Goal: Task Accomplishment & Management: Complete application form

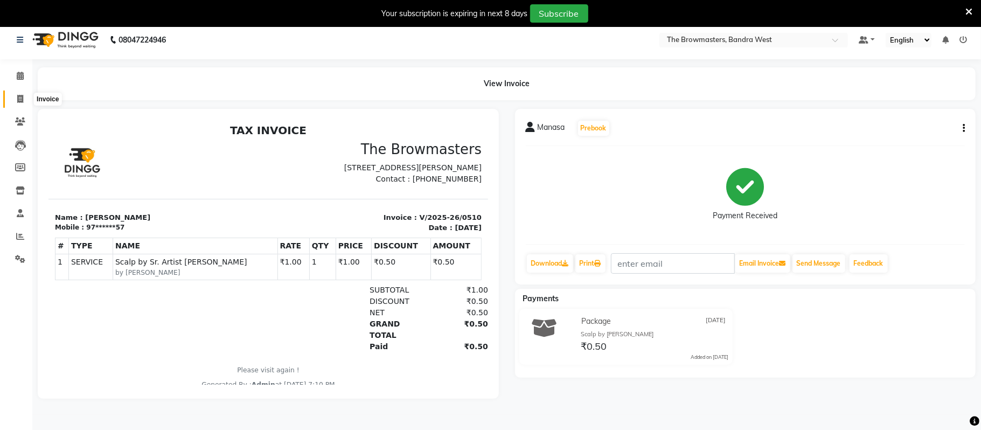
click at [19, 97] on icon at bounding box center [20, 99] width 6 height 8
select select "6949"
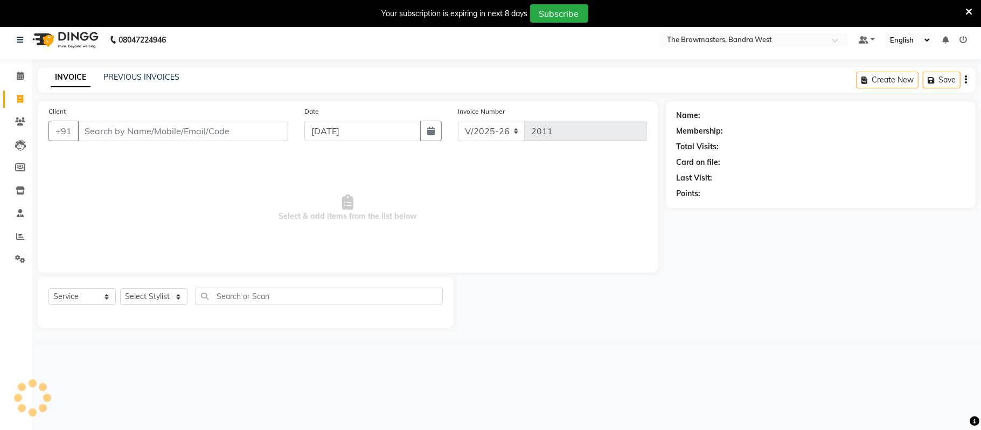
scroll to position [27, 0]
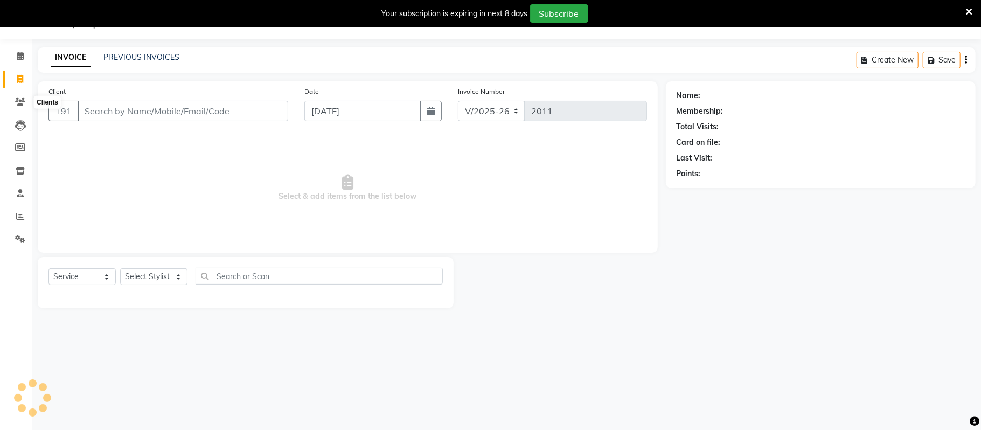
select select "package"
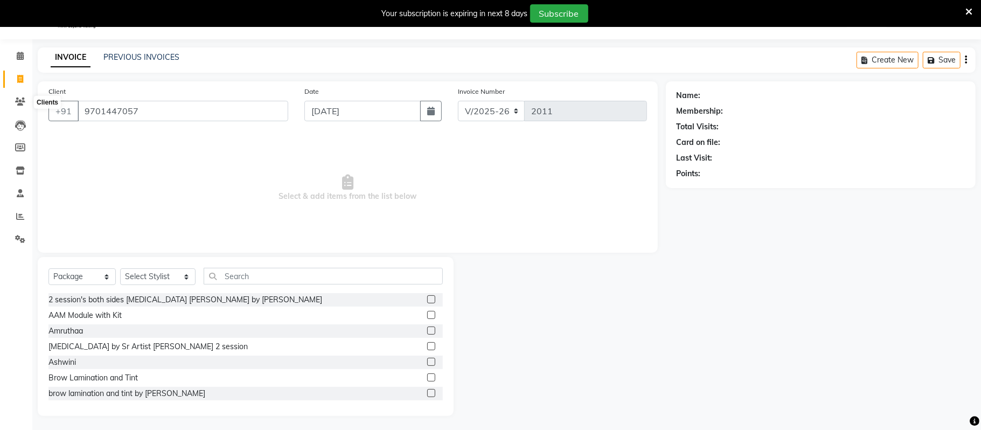
type input "9701447057"
click at [136, 57] on link "PREVIOUS INVOICES" at bounding box center [141, 57] width 76 height 10
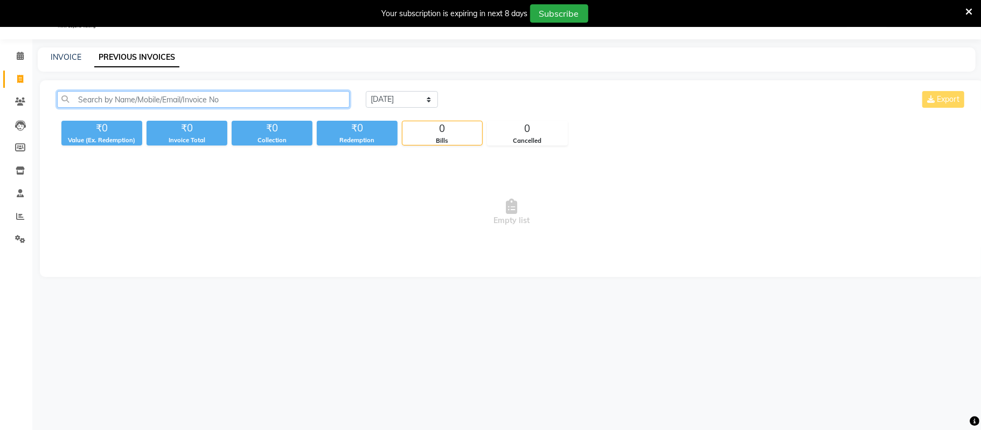
click at [156, 98] on input "text" at bounding box center [203, 99] width 293 height 17
paste input "9701447057"
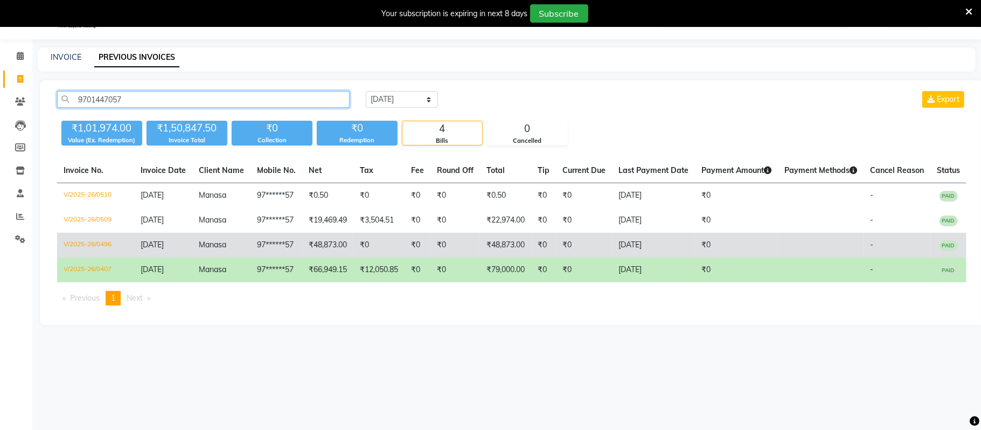
type input "9701447057"
click at [360, 245] on td "₹0" at bounding box center [378, 245] width 51 height 25
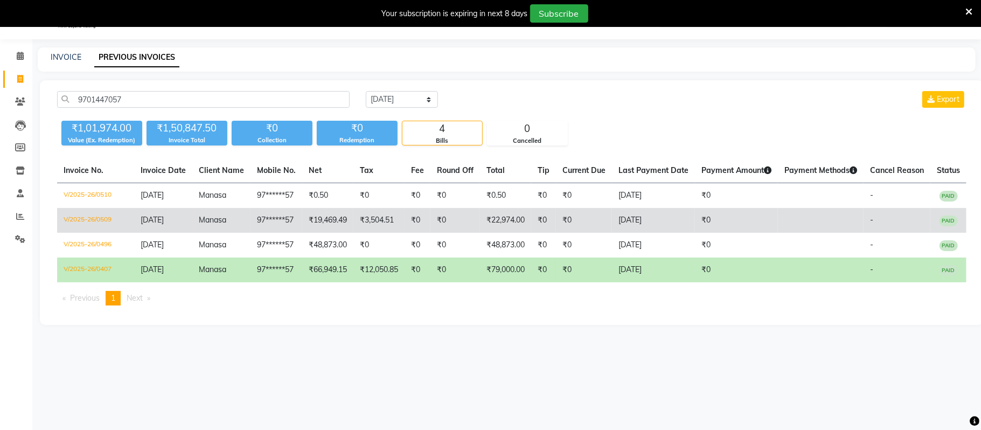
click at [358, 226] on td "₹3,504.51" at bounding box center [378, 220] width 51 height 25
click at [324, 230] on td "₹19,469.49" at bounding box center [327, 220] width 51 height 25
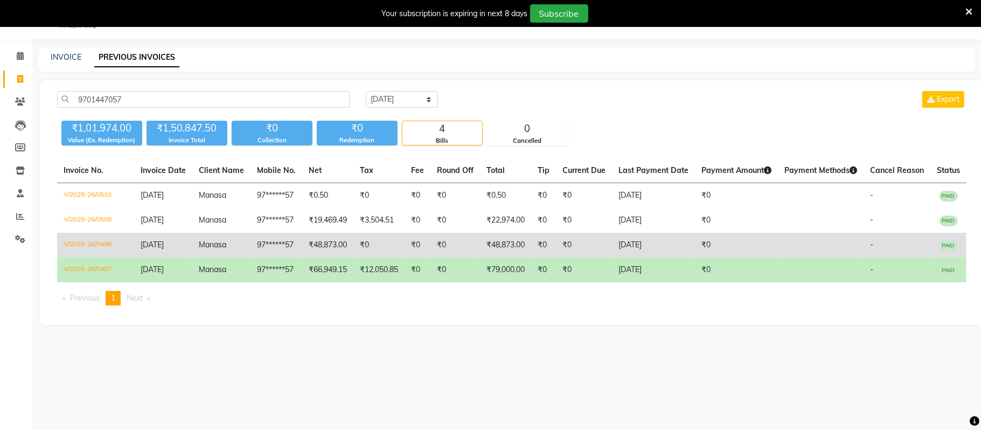
click at [306, 241] on td "₹48,873.00" at bounding box center [327, 245] width 51 height 25
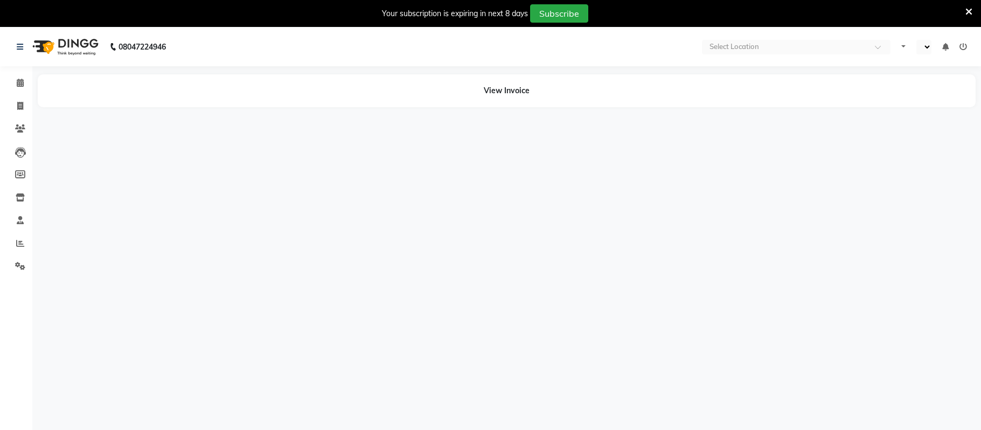
select select "en"
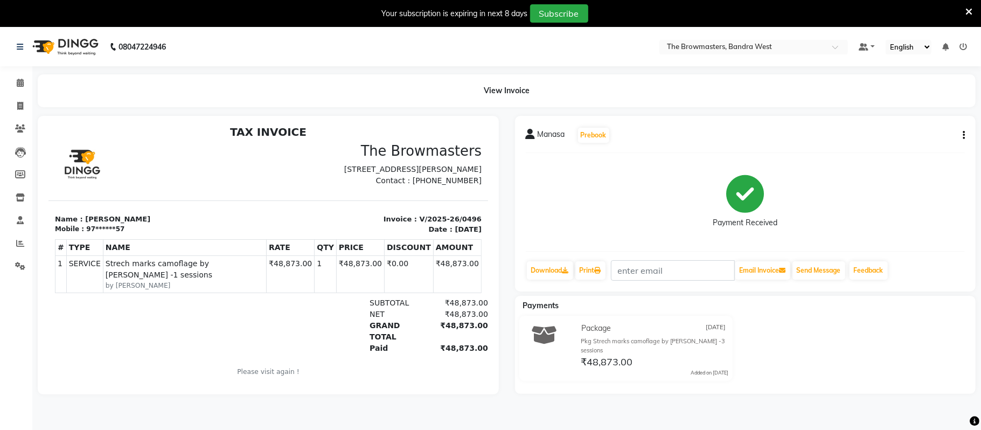
scroll to position [7, 0]
click at [593, 136] on button "Prebook" at bounding box center [593, 135] width 31 height 15
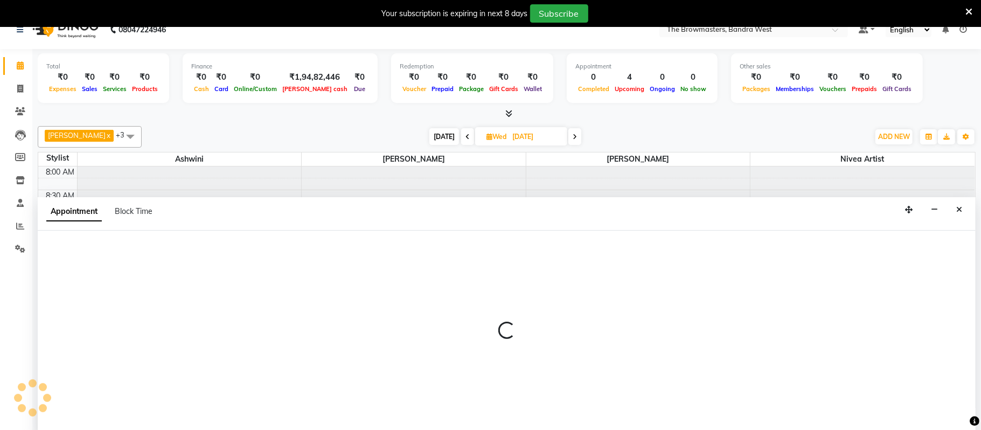
type input "[DATE]"
select select "64308"
select select "540"
select select "tentative"
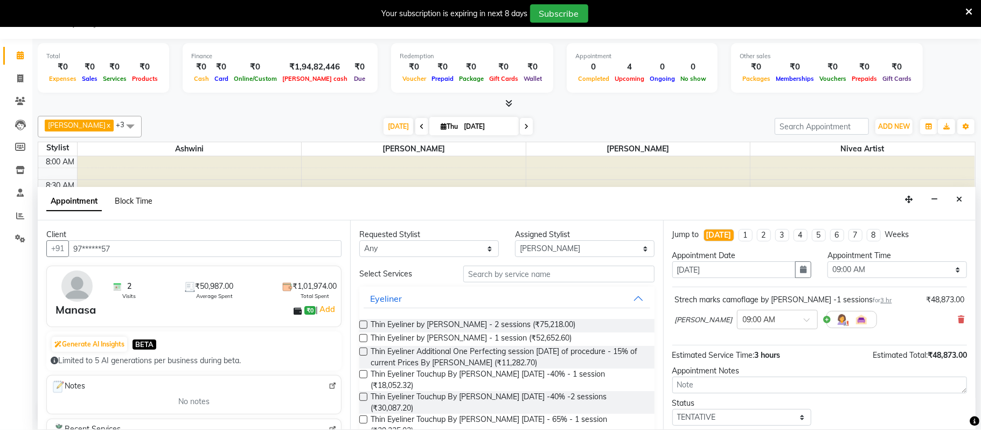
scroll to position [384, 0]
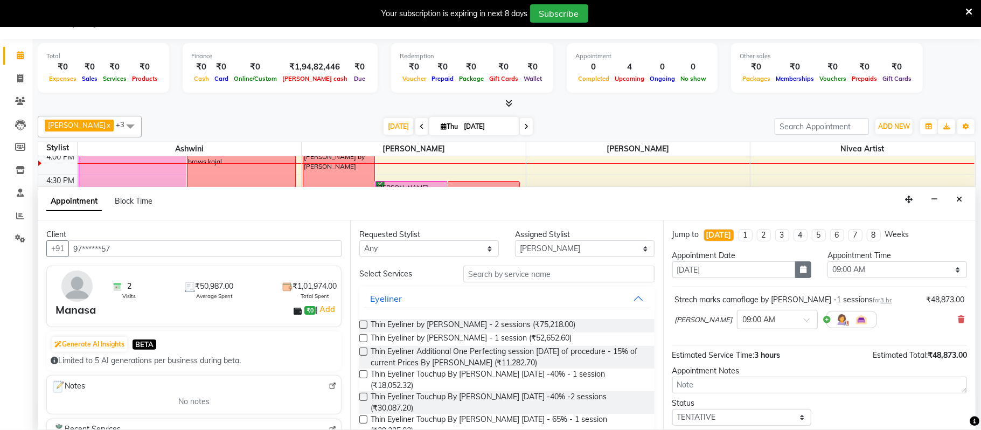
click at [805, 267] on icon "button" at bounding box center [803, 270] width 6 height 8
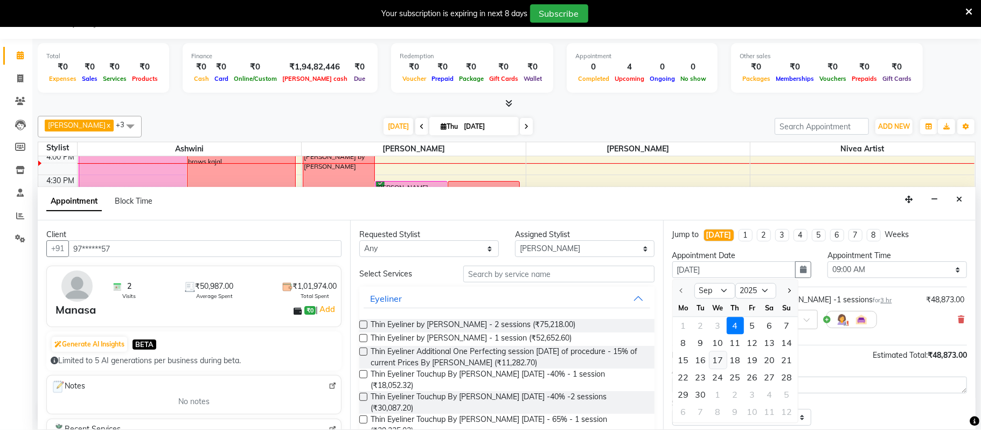
click at [713, 358] on div "17" at bounding box center [717, 360] width 17 height 17
type input "[DATE]"
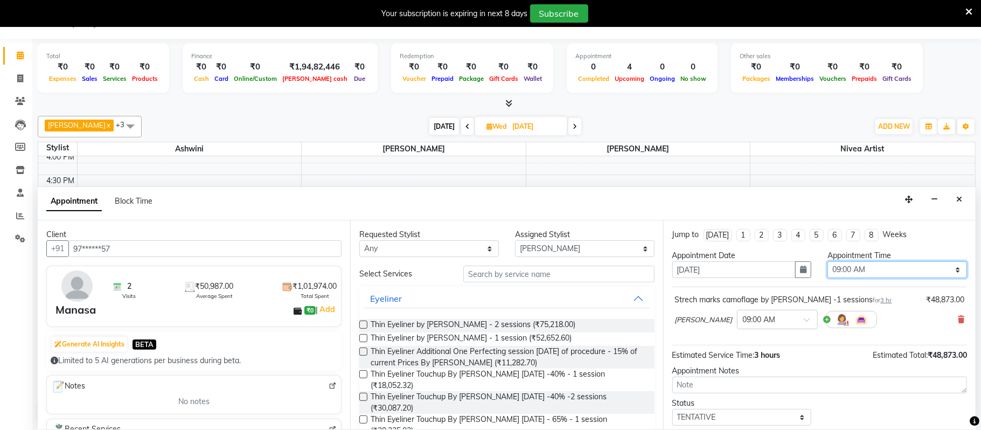
click at [845, 268] on select "Select 09:00 AM 09:15 AM 09:30 AM 09:45 AM 10:00 AM 10:15 AM 10:30 AM 10:45 AM …" at bounding box center [897, 269] width 140 height 17
select select "750"
click at [827, 262] on select "Select 09:00 AM 09:15 AM 09:30 AM 09:45 AM 10:00 AM 10:15 AM 10:30 AM 10:45 AM …" at bounding box center [897, 269] width 140 height 17
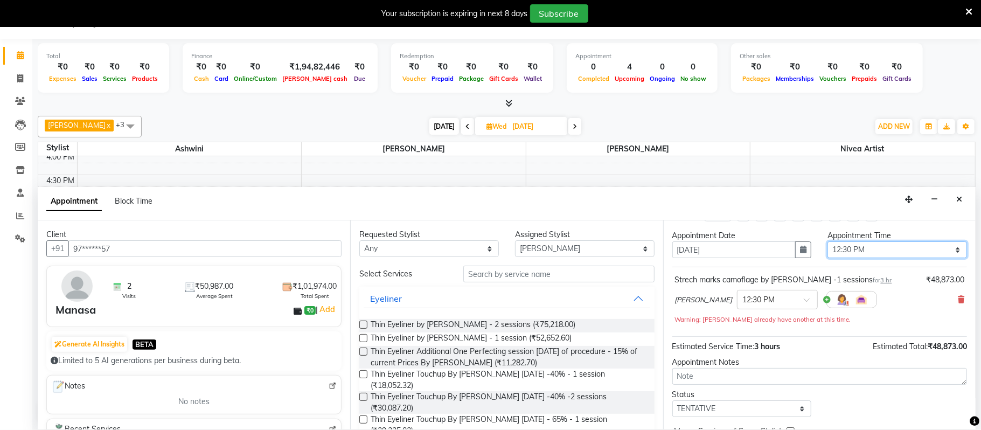
scroll to position [22, 0]
click at [715, 408] on select "Select TENTATIVE CONFIRM UPCOMING" at bounding box center [742, 406] width 140 height 17
select select "confirm booking"
click at [672, 400] on select "Select TENTATIVE CONFIRM UPCOMING" at bounding box center [742, 406] width 140 height 17
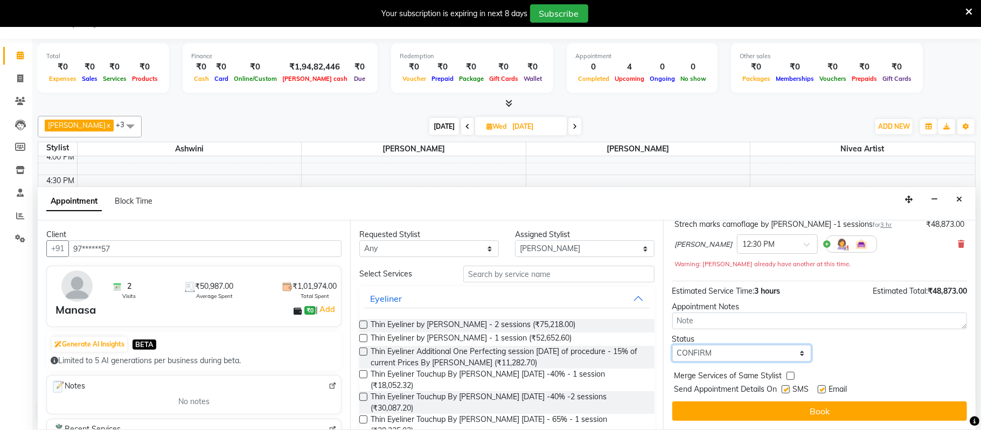
scroll to position [76, 0]
click at [788, 392] on label at bounding box center [786, 389] width 8 height 8
click at [788, 392] on input "checkbox" at bounding box center [785, 390] width 7 height 7
checkbox input "false"
click at [818, 388] on label at bounding box center [822, 389] width 8 height 8
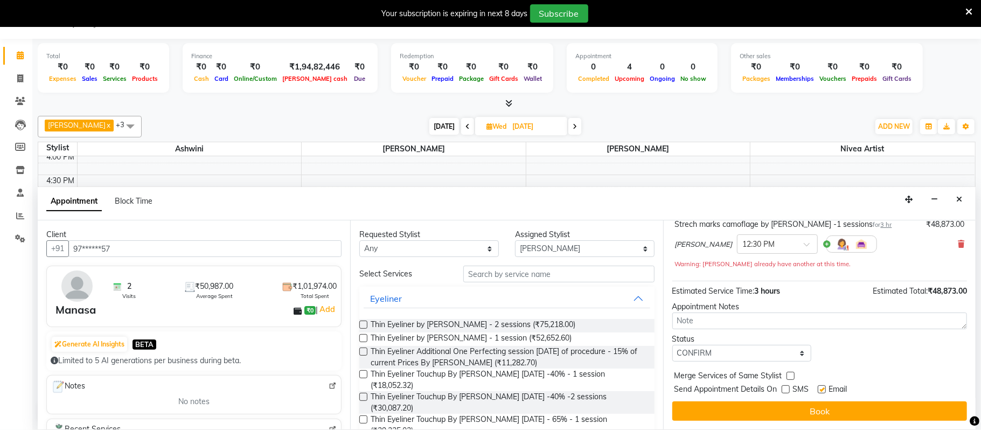
click at [818, 388] on input "checkbox" at bounding box center [821, 390] width 7 height 7
checkbox input "false"
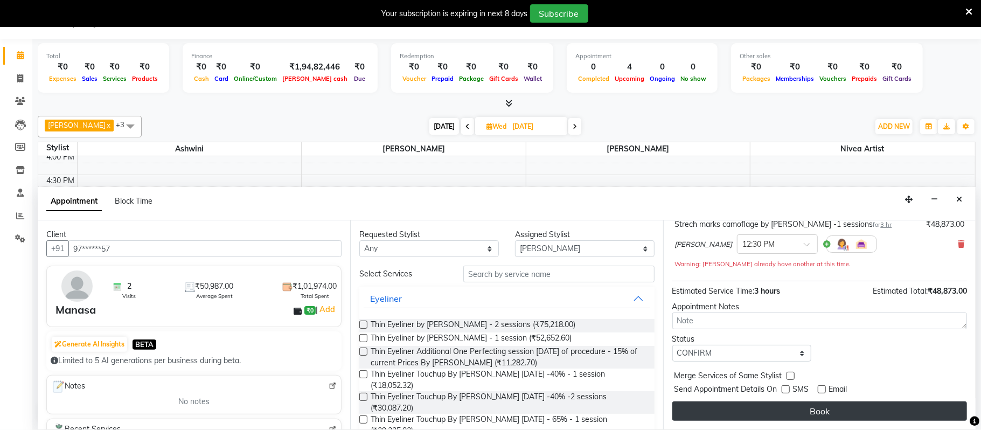
click at [814, 413] on button "Book" at bounding box center [819, 410] width 295 height 19
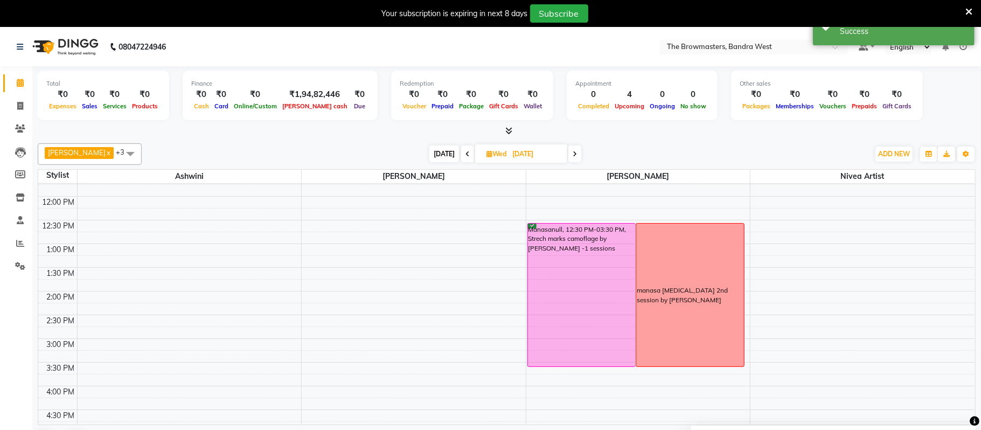
scroll to position [187, 0]
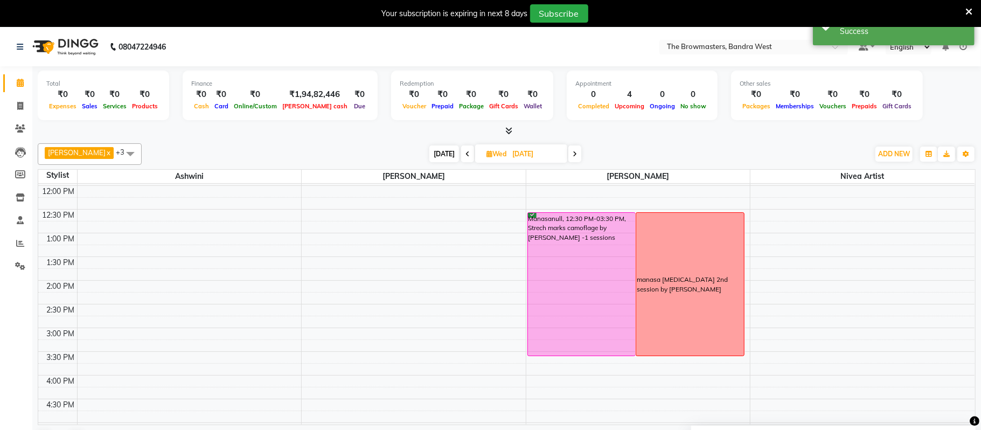
click at [468, 156] on icon at bounding box center [467, 154] width 4 height 6
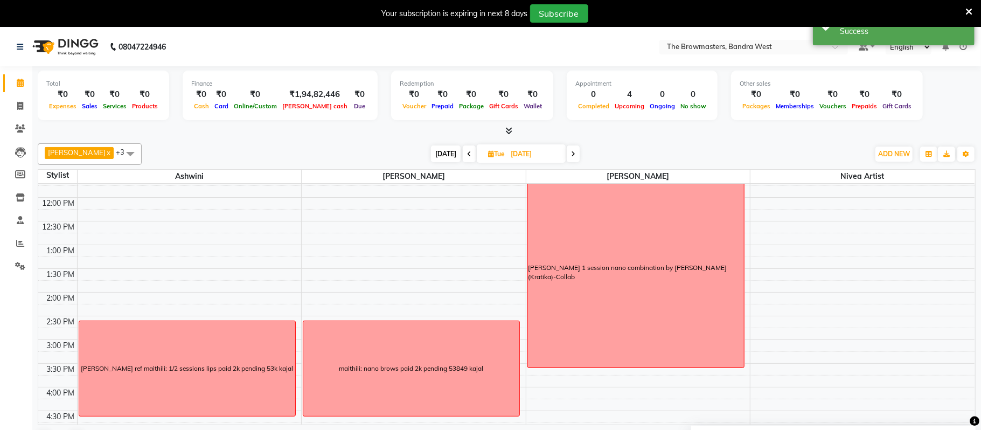
scroll to position [182, 0]
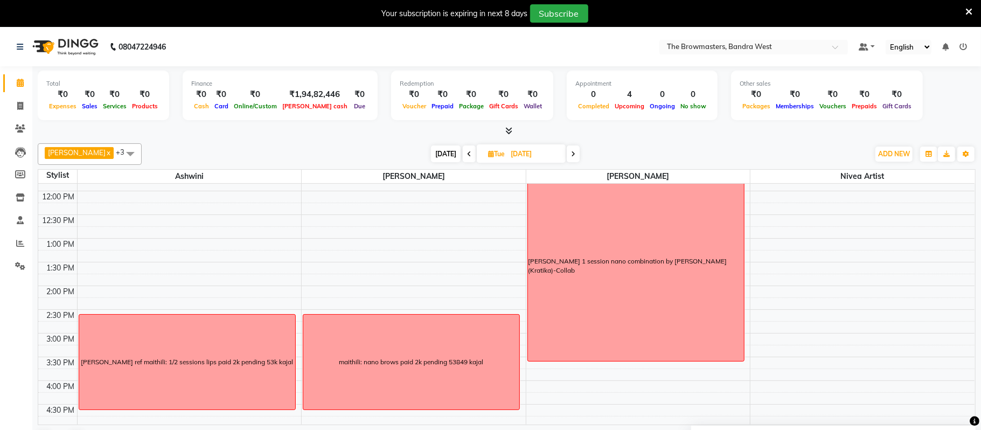
click at [469, 155] on icon at bounding box center [469, 154] width 4 height 6
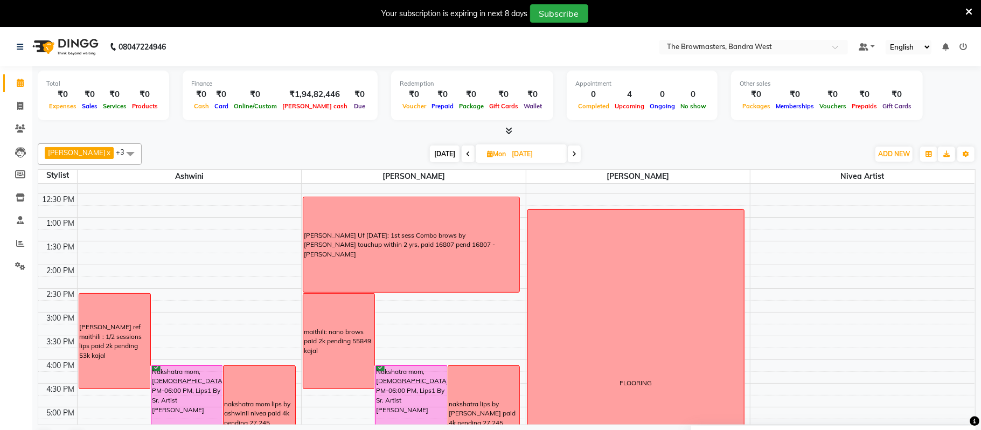
scroll to position [205, 0]
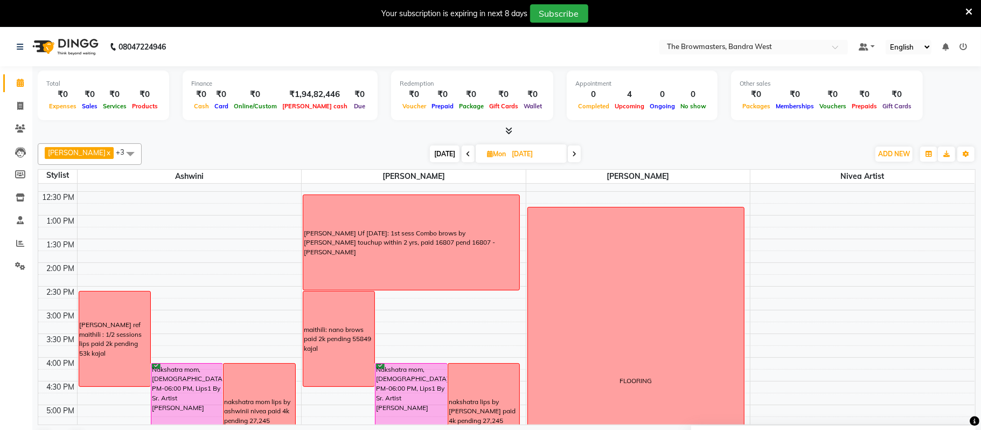
click at [447, 153] on span "[DATE]" at bounding box center [445, 153] width 30 height 17
type input "[DATE]"
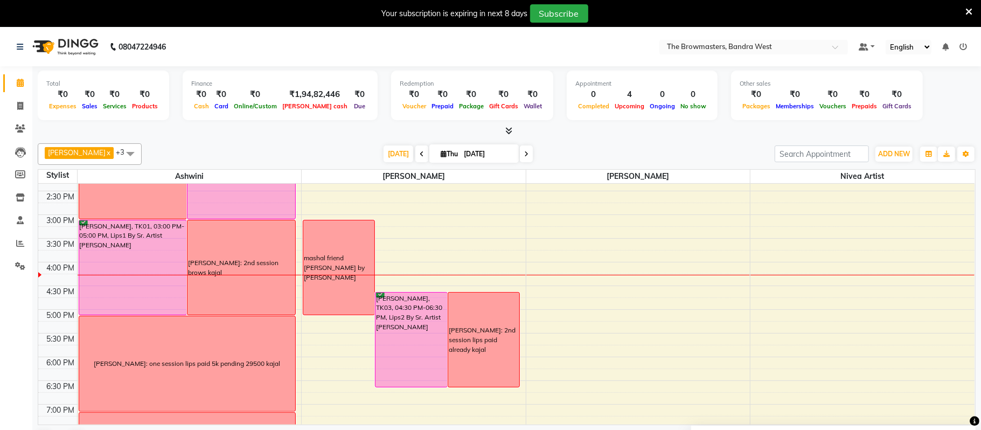
scroll to position [291, 0]
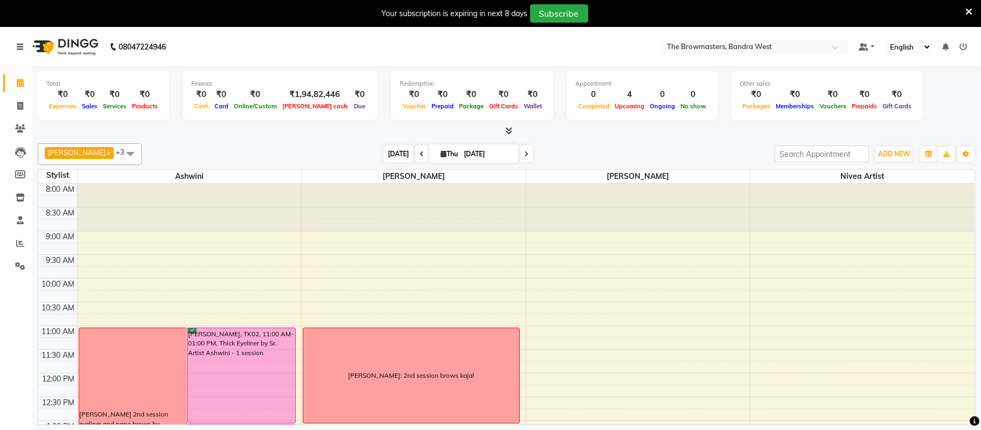
click at [396, 151] on span "[DATE]" at bounding box center [399, 153] width 30 height 17
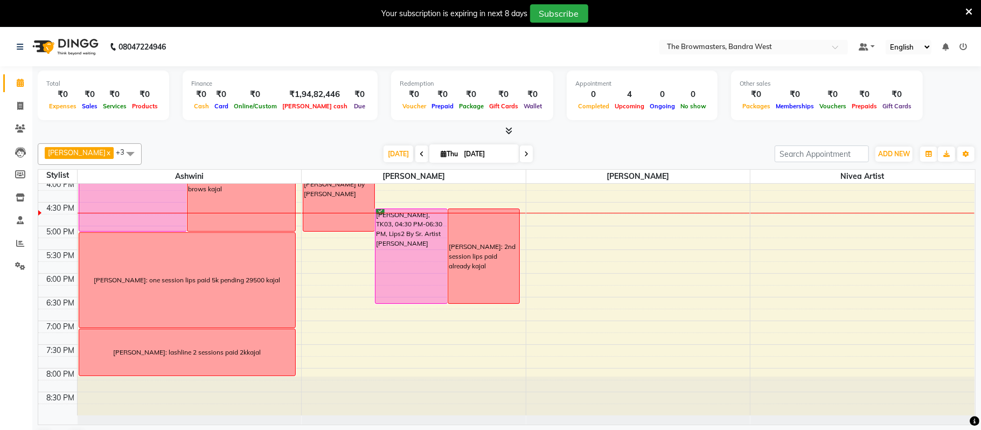
click at [525, 153] on icon at bounding box center [526, 154] width 4 height 6
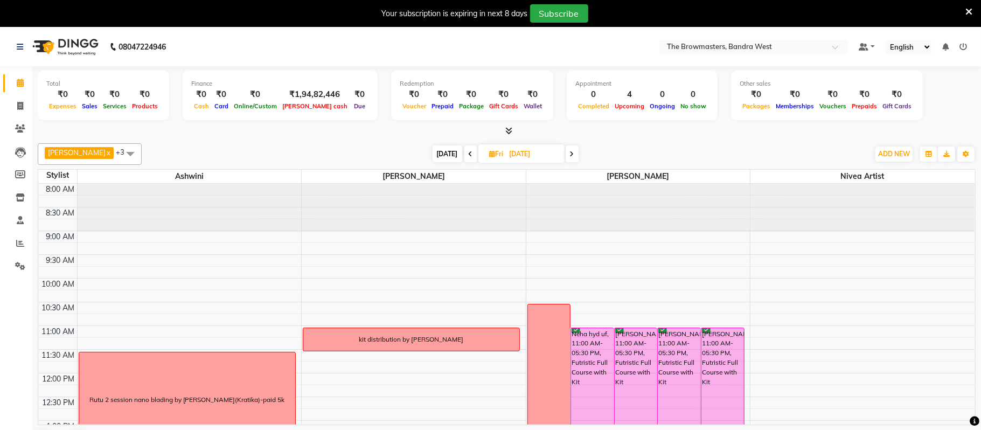
click at [442, 159] on span "[DATE]" at bounding box center [448, 153] width 30 height 17
type input "[DATE]"
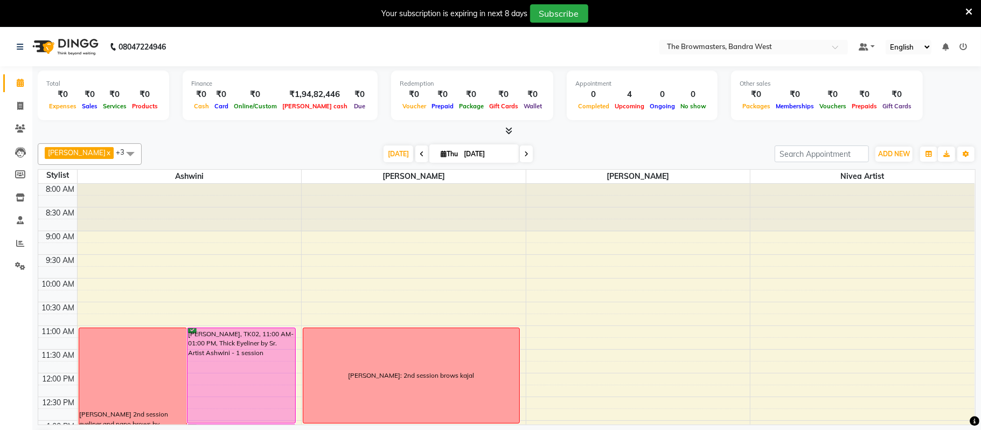
click at [485, 150] on input "[DATE]" at bounding box center [488, 154] width 54 height 16
select select "9"
select select "2025"
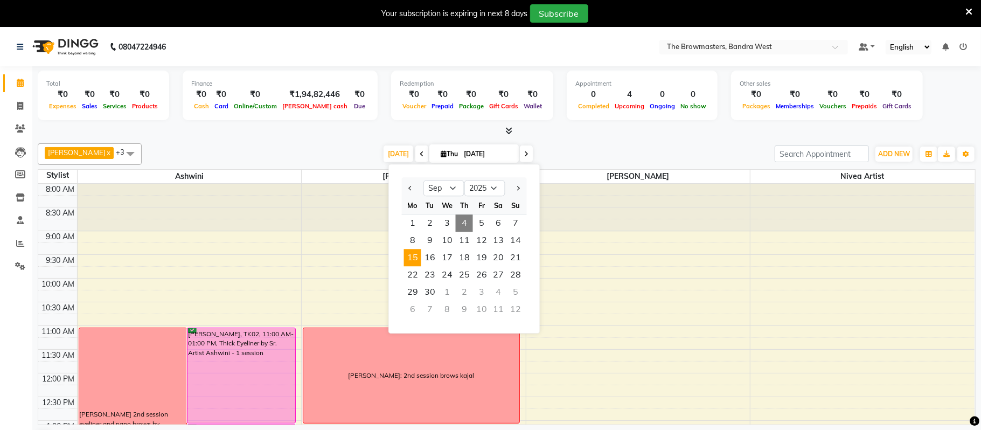
click at [414, 254] on span "15" at bounding box center [412, 257] width 17 height 17
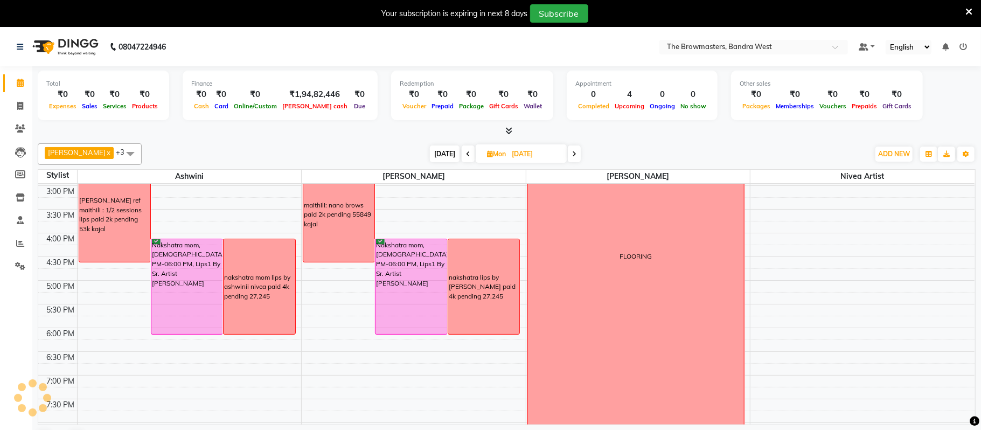
scroll to position [312, 0]
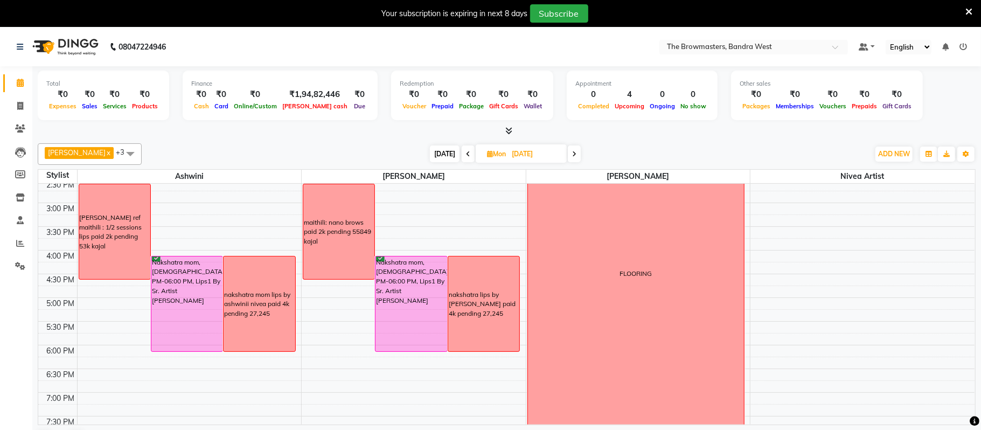
click at [448, 159] on span "[DATE]" at bounding box center [445, 153] width 30 height 17
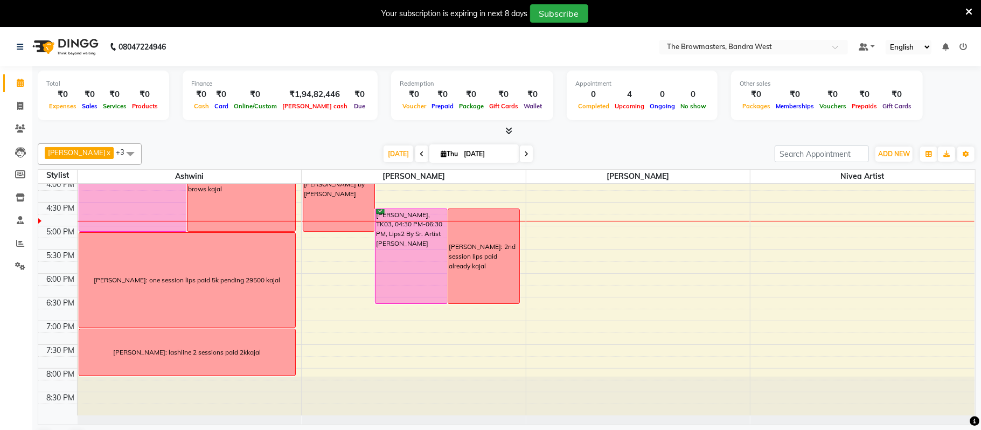
click at [526, 152] on span at bounding box center [526, 153] width 13 height 17
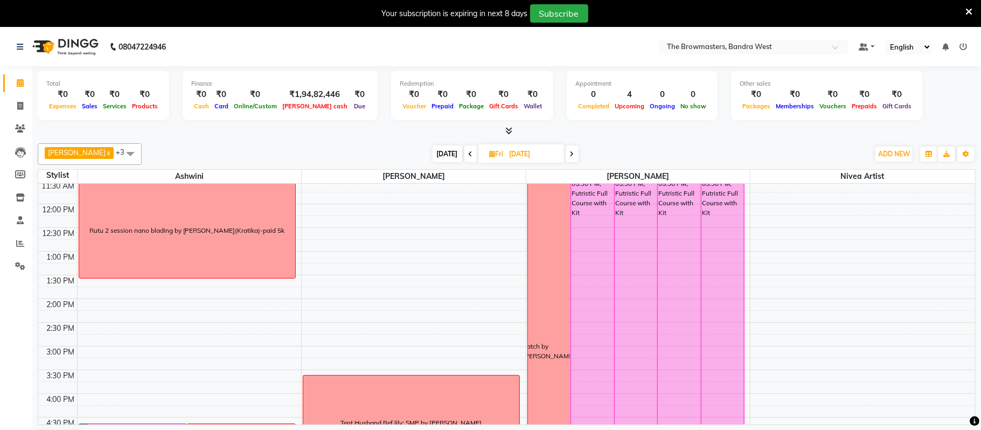
scroll to position [166, 0]
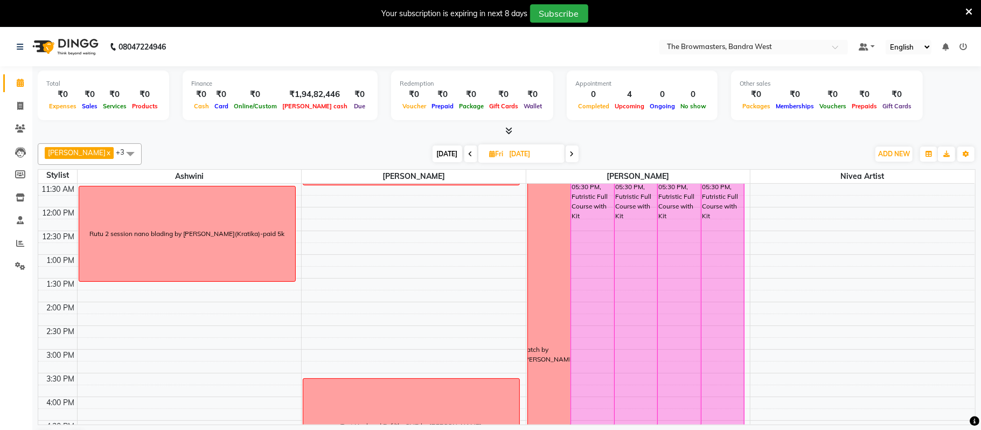
click at [570, 151] on icon at bounding box center [572, 154] width 4 height 6
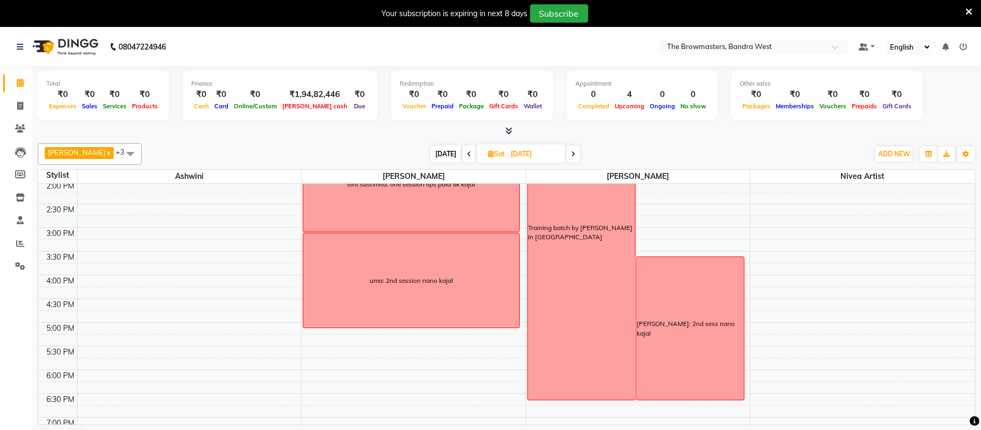
scroll to position [384, 0]
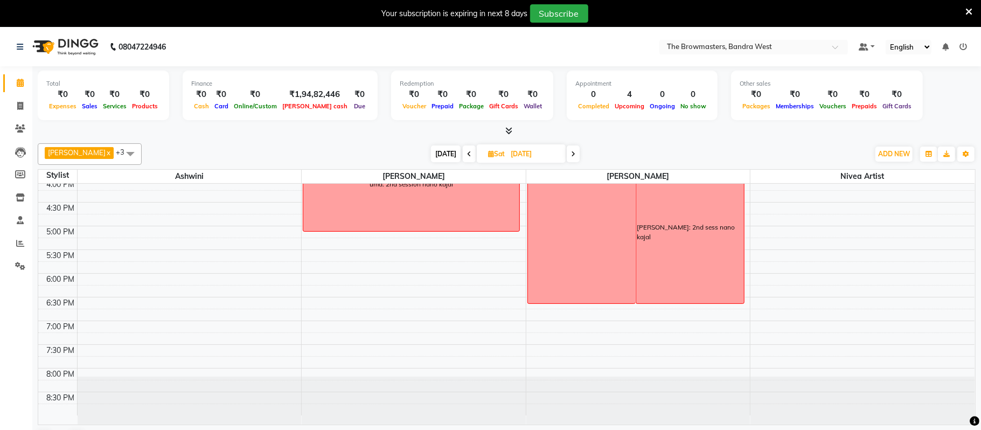
click at [577, 156] on span at bounding box center [573, 153] width 13 height 17
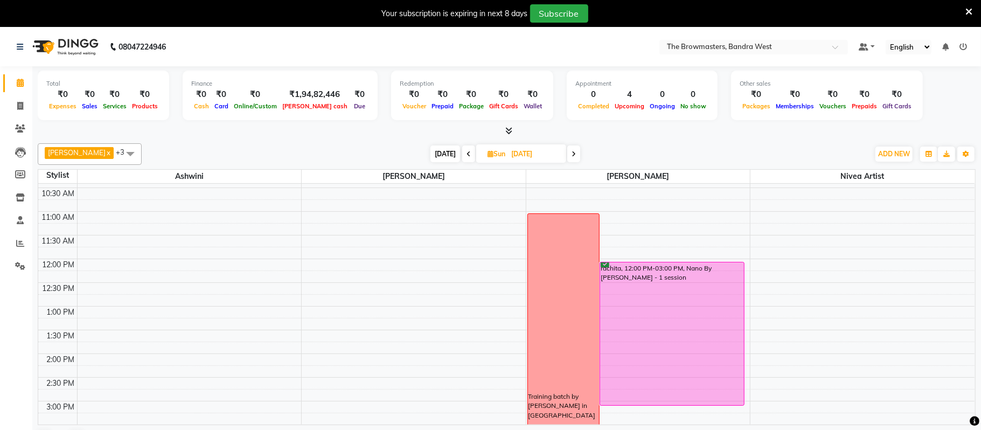
scroll to position [0, 0]
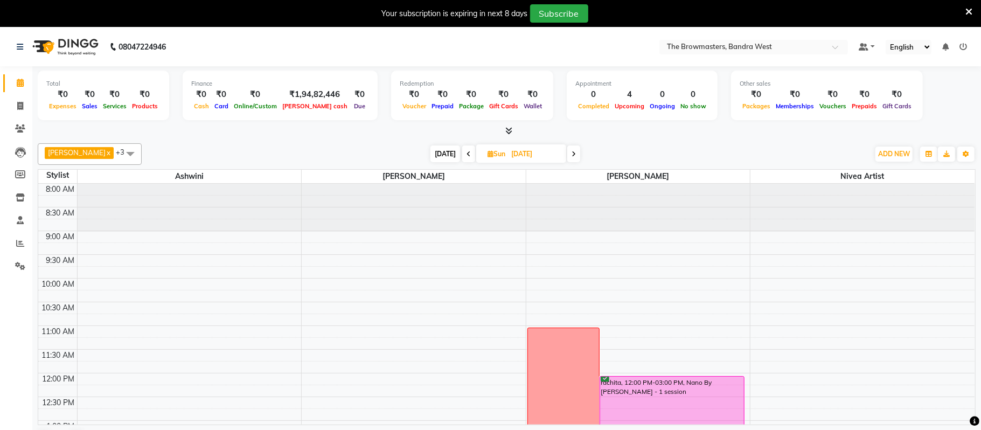
click at [469, 155] on icon at bounding box center [468, 154] width 4 height 6
type input "06-09-2025"
